Goal: Information Seeking & Learning: Learn about a topic

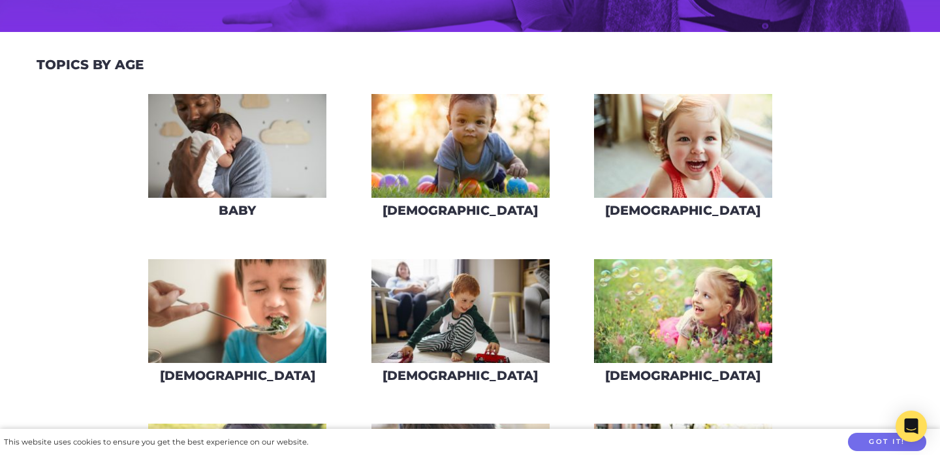
scroll to position [266, 0]
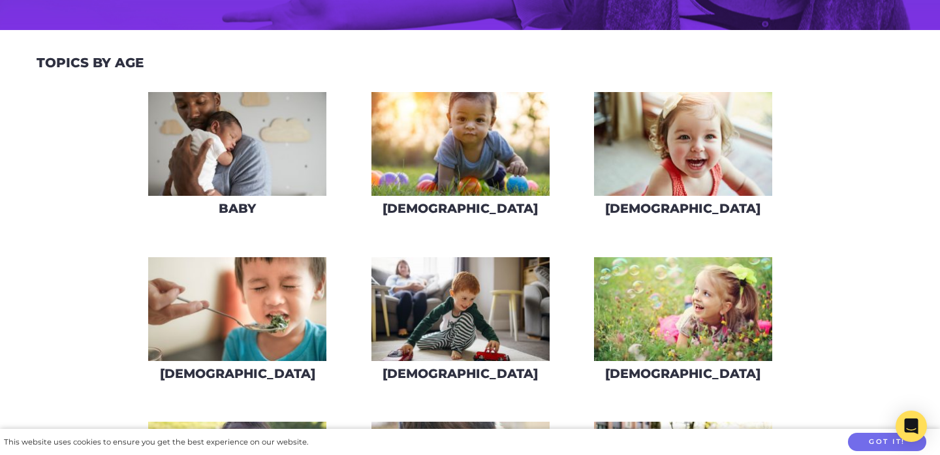
click at [489, 127] on img at bounding box center [460, 144] width 178 height 104
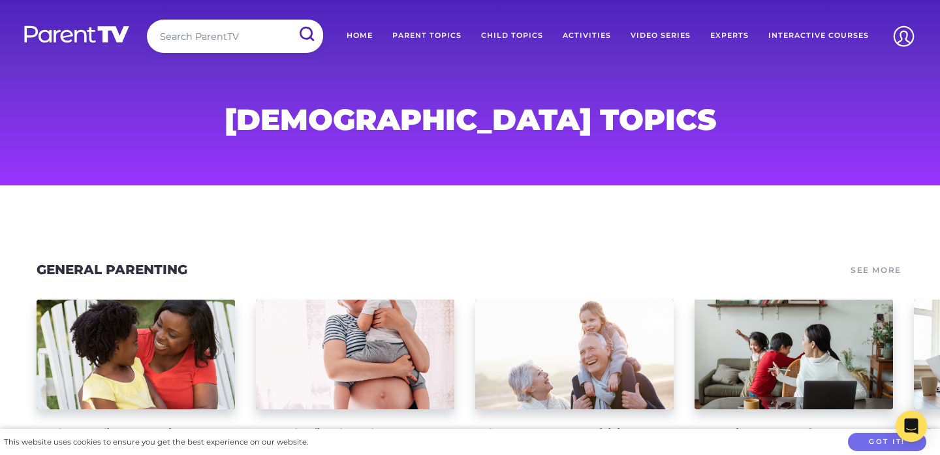
click at [240, 27] on input "search" at bounding box center [235, 36] width 176 height 33
type input "sleep"
click at [306, 34] on input "submit" at bounding box center [306, 34] width 34 height 29
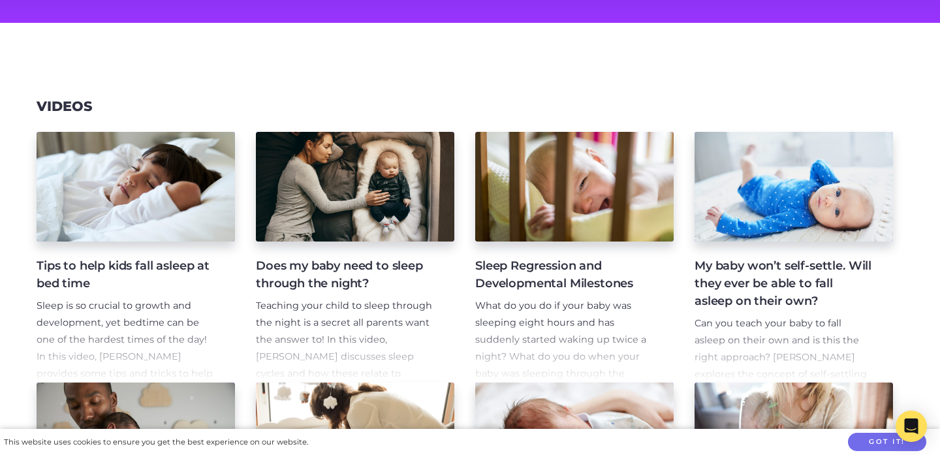
scroll to position [164, 0]
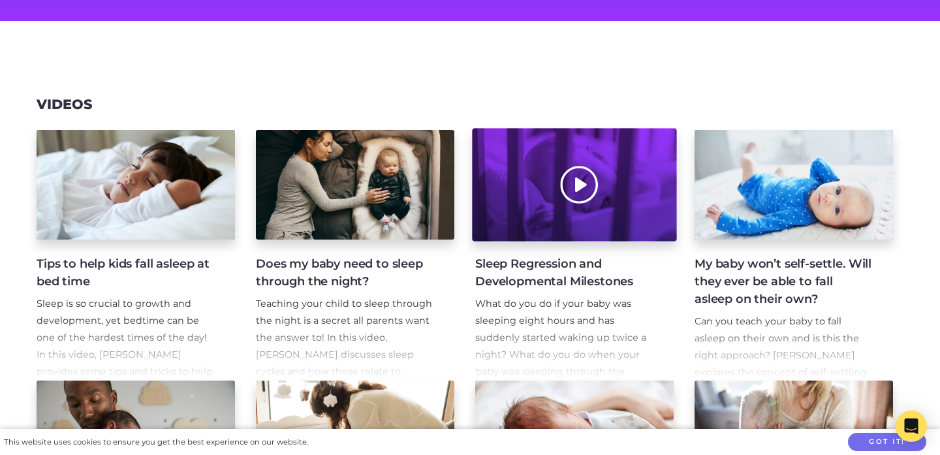
click at [574, 215] on div at bounding box center [574, 185] width 204 height 113
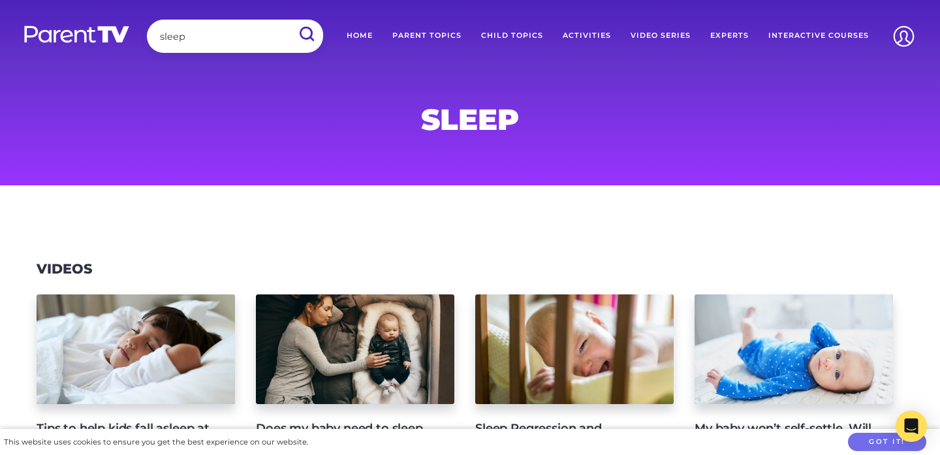
scroll to position [0, 0]
click at [448, 31] on link "Parent Topics" at bounding box center [426, 36] width 89 height 33
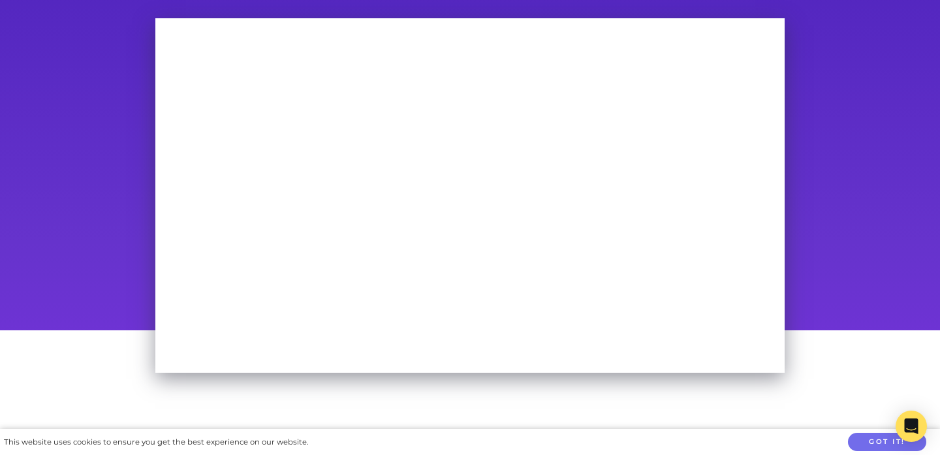
scroll to position [96, 0]
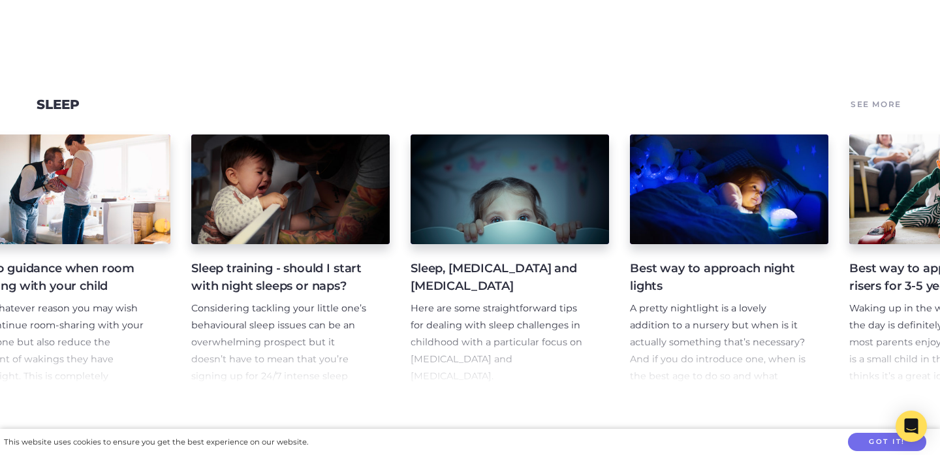
scroll to position [0, 5327]
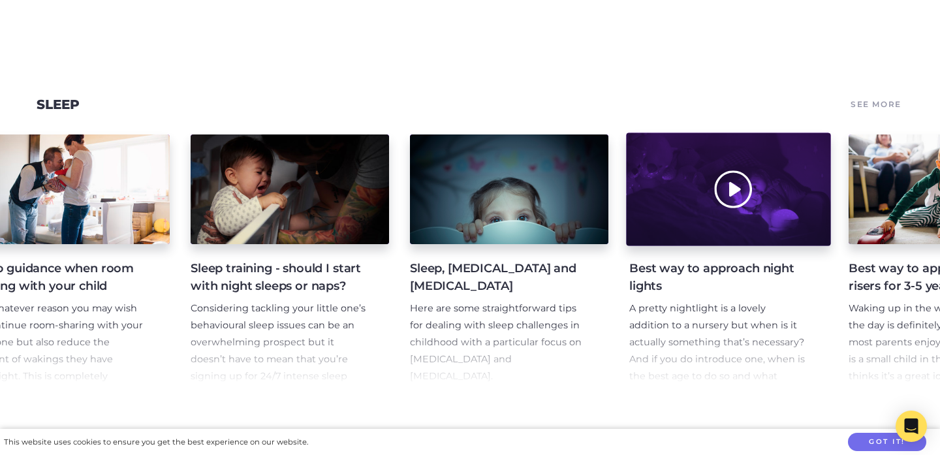
click at [713, 206] on div at bounding box center [728, 188] width 204 height 113
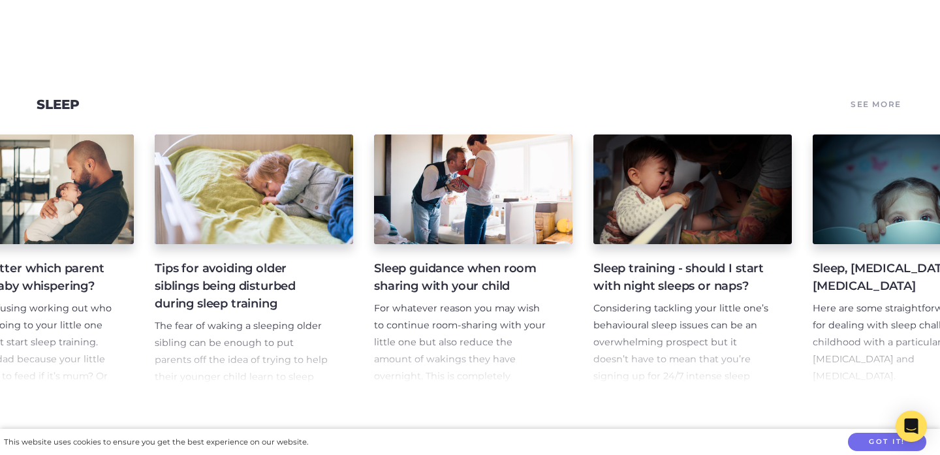
scroll to position [0, 4924]
click at [680, 268] on h4 "Sleep training - should I start with night sleeps or naps?" at bounding box center [682, 277] width 177 height 35
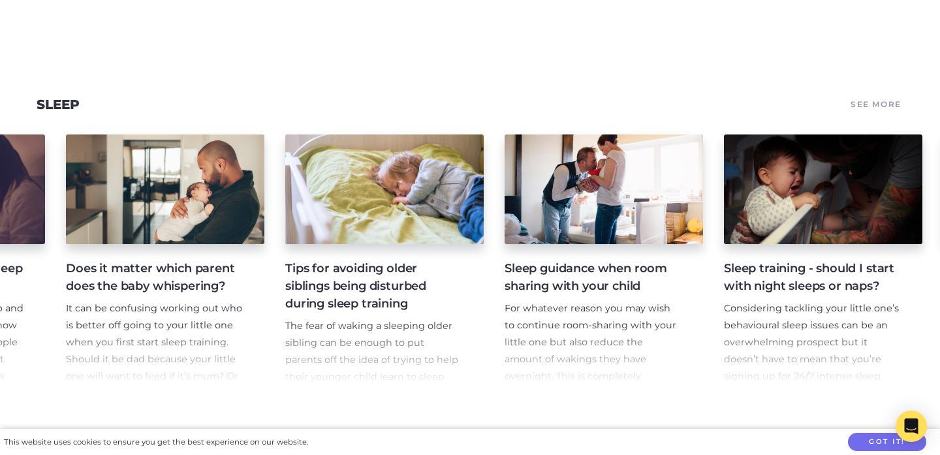
scroll to position [0, 4791]
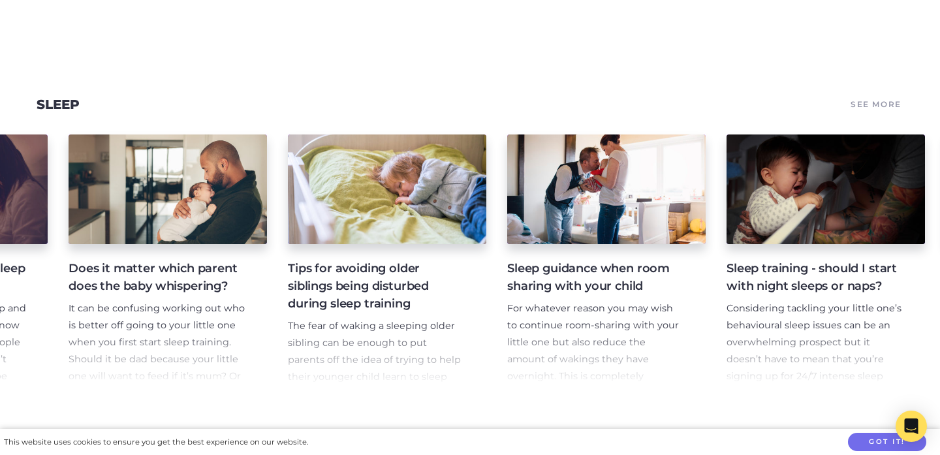
click at [390, 279] on h4 "Tips for avoiding older siblings being disturbed during sleep training" at bounding box center [376, 286] width 177 height 53
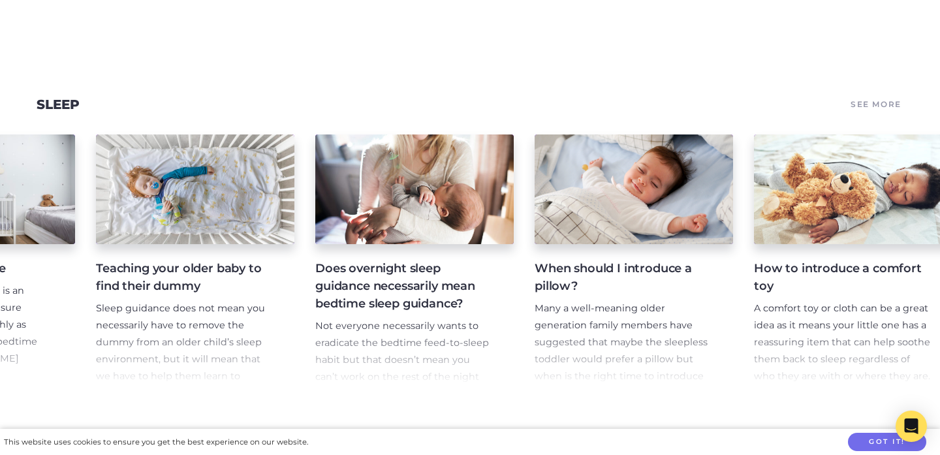
scroll to position [0, 3667]
click at [573, 262] on h4 "When should I introduce a pillow?" at bounding box center [623, 277] width 177 height 35
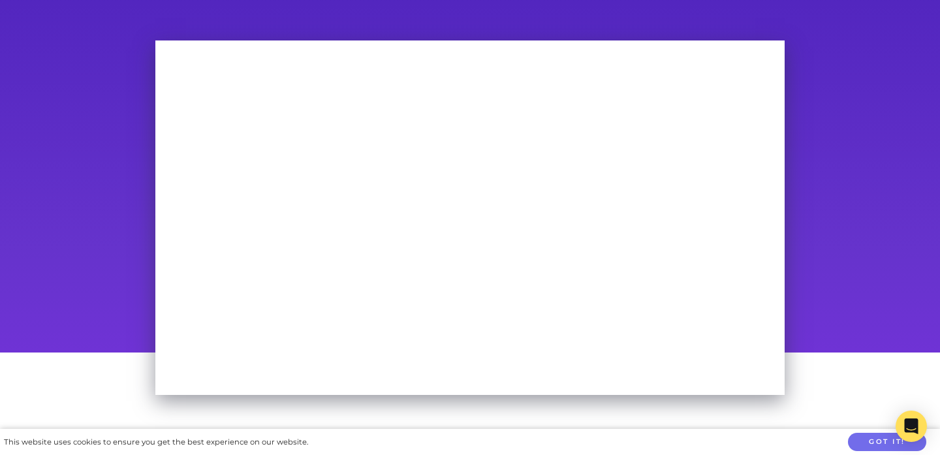
scroll to position [74, 0]
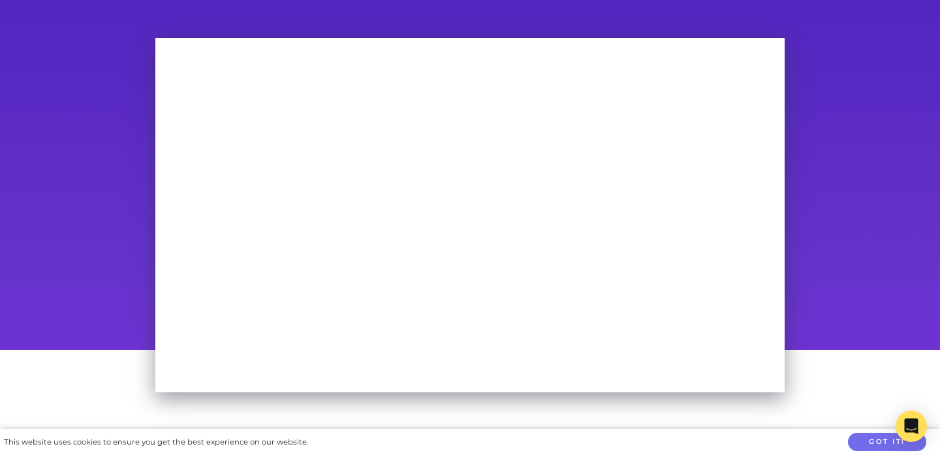
scroll to position [76, 0]
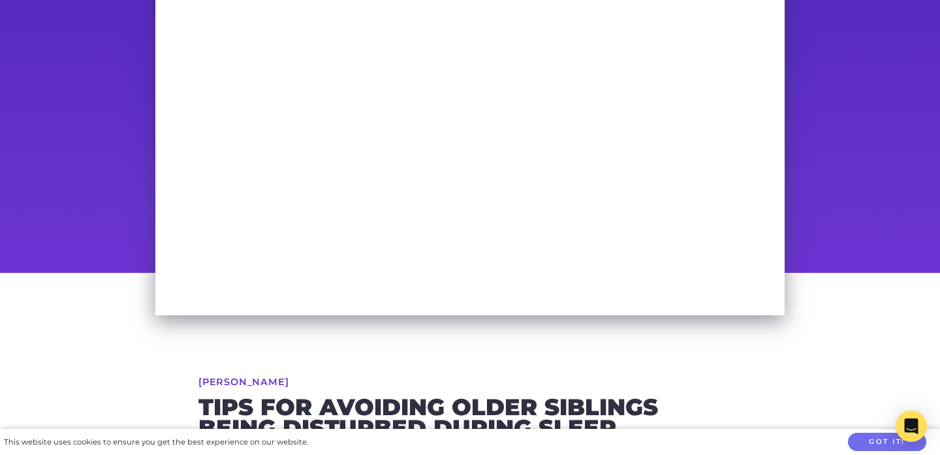
scroll to position [79, 0]
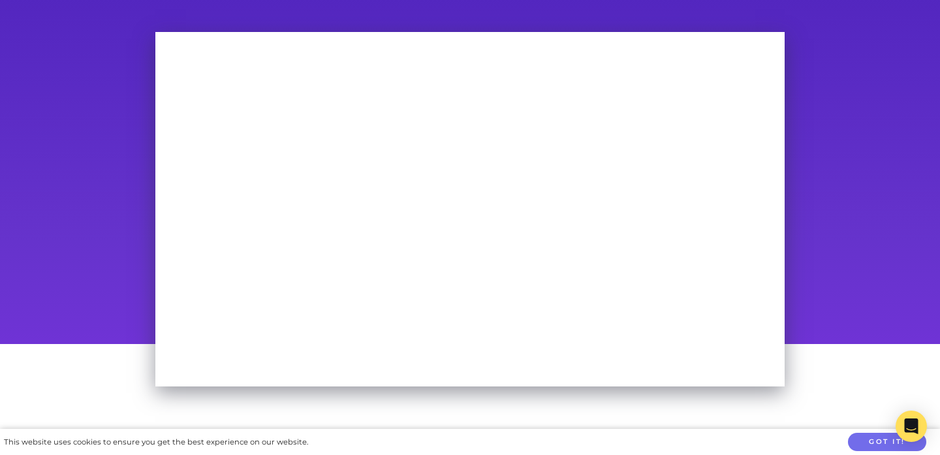
scroll to position [101, 0]
